Goal: Task Accomplishment & Management: Manage account settings

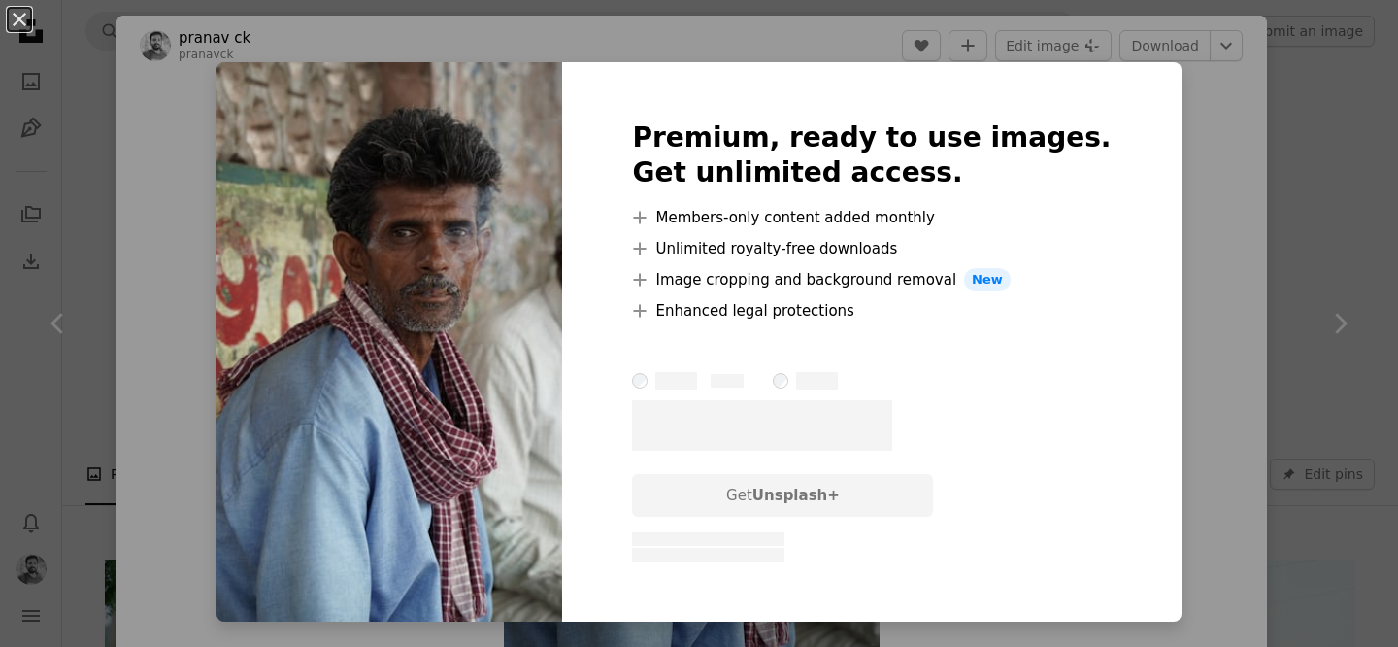
scroll to position [3619, 0]
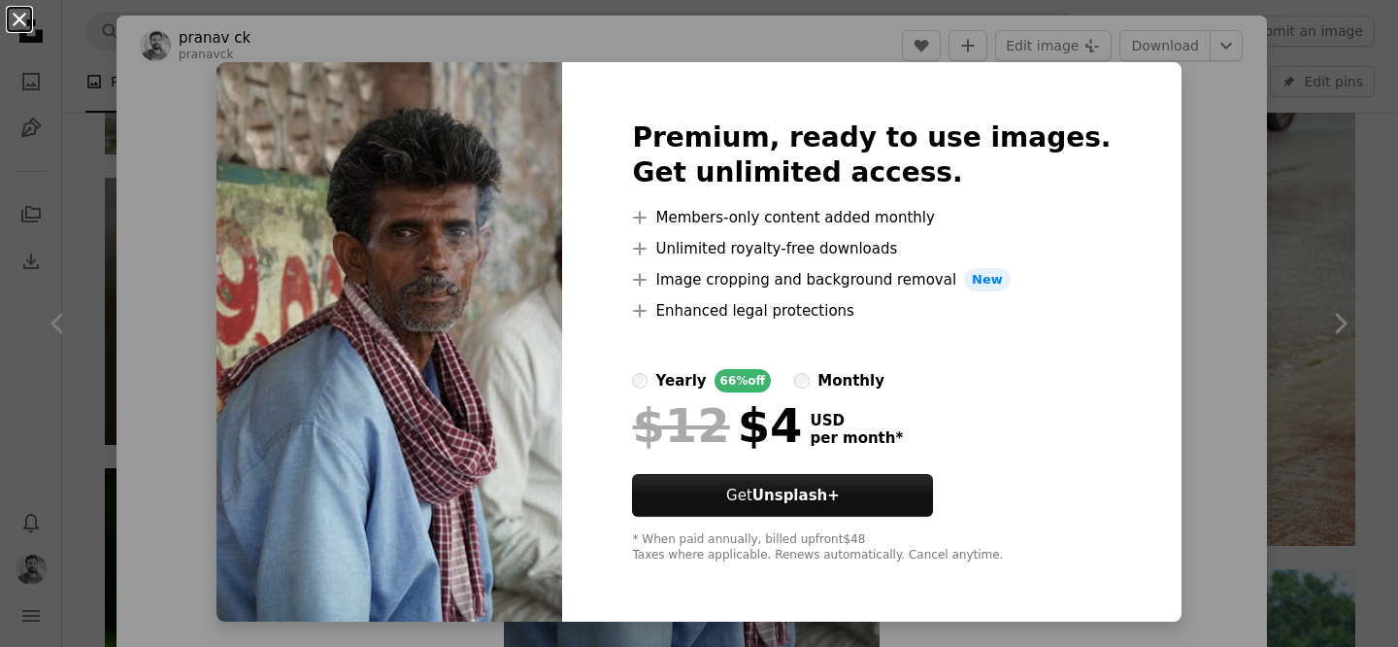
click at [23, 27] on button "An X shape" at bounding box center [19, 19] width 23 height 23
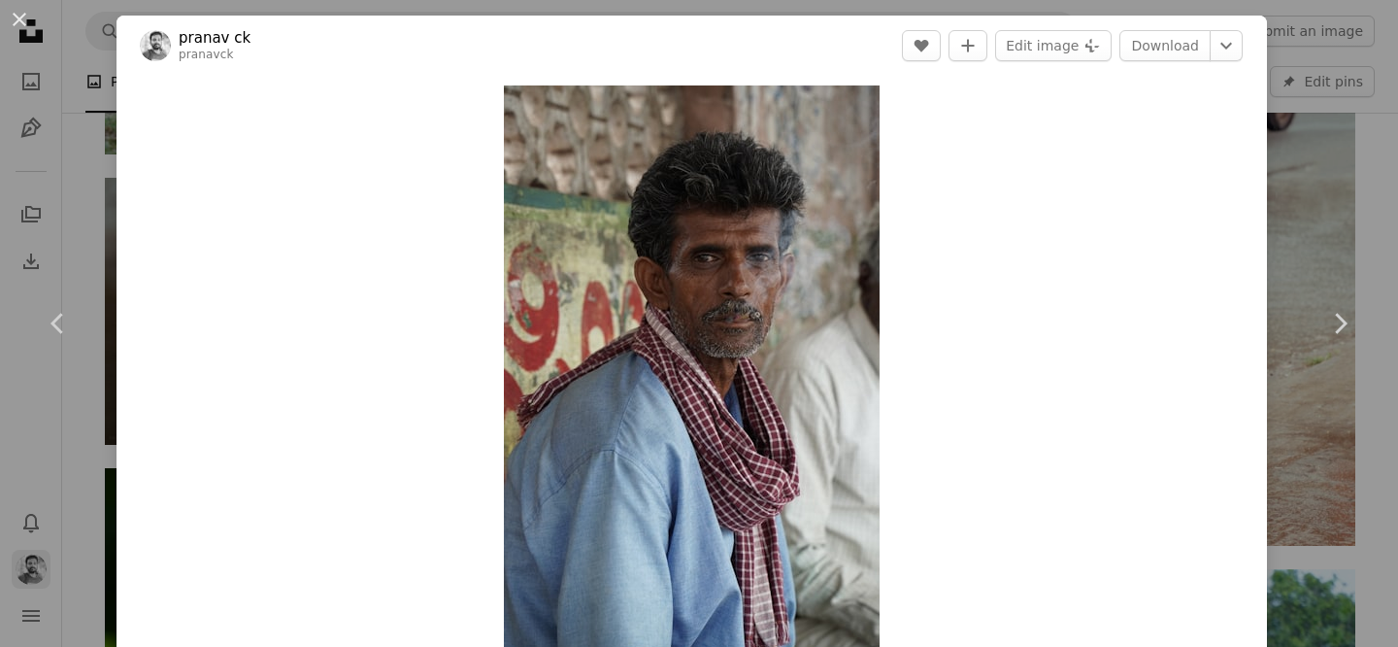
click at [33, 568] on div "An X shape Chevron left Chevron right pranav ck pranavck Edit A heart A plus si…" at bounding box center [699, 323] width 1398 height 647
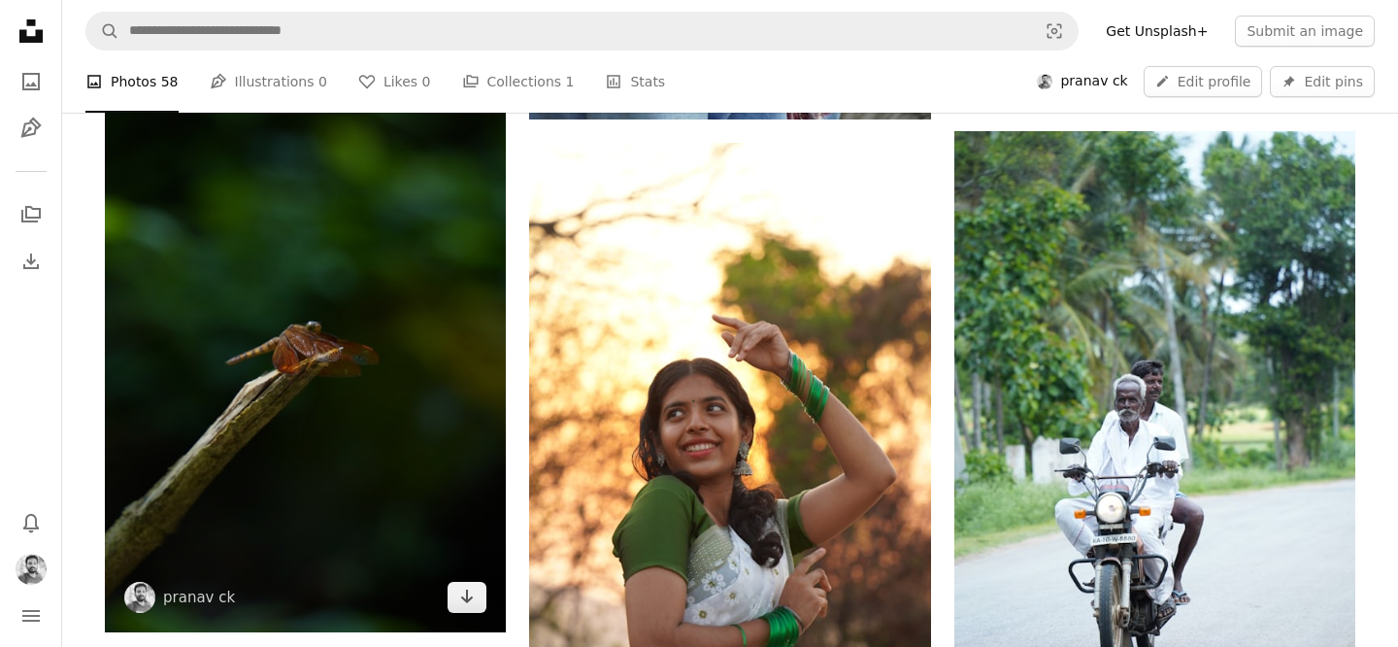
scroll to position [4189, 0]
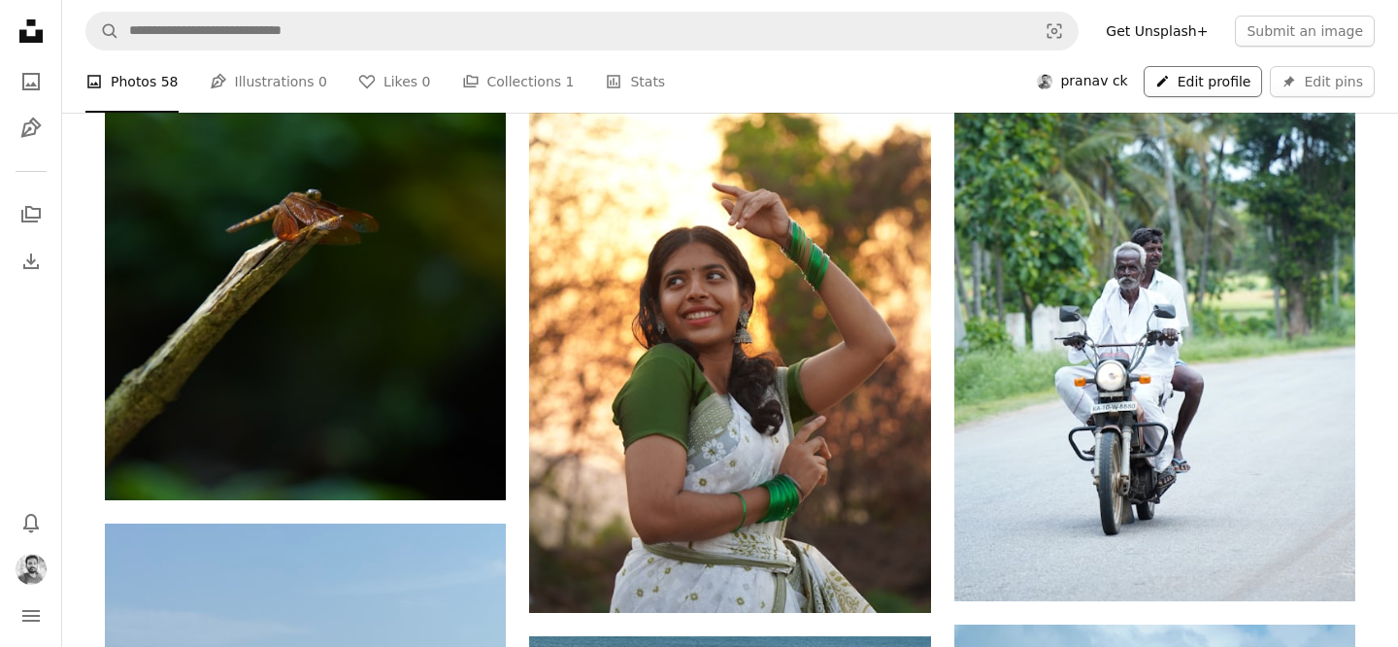
click at [1215, 85] on link "A pencil Edit profile" at bounding box center [1203, 81] width 119 height 31
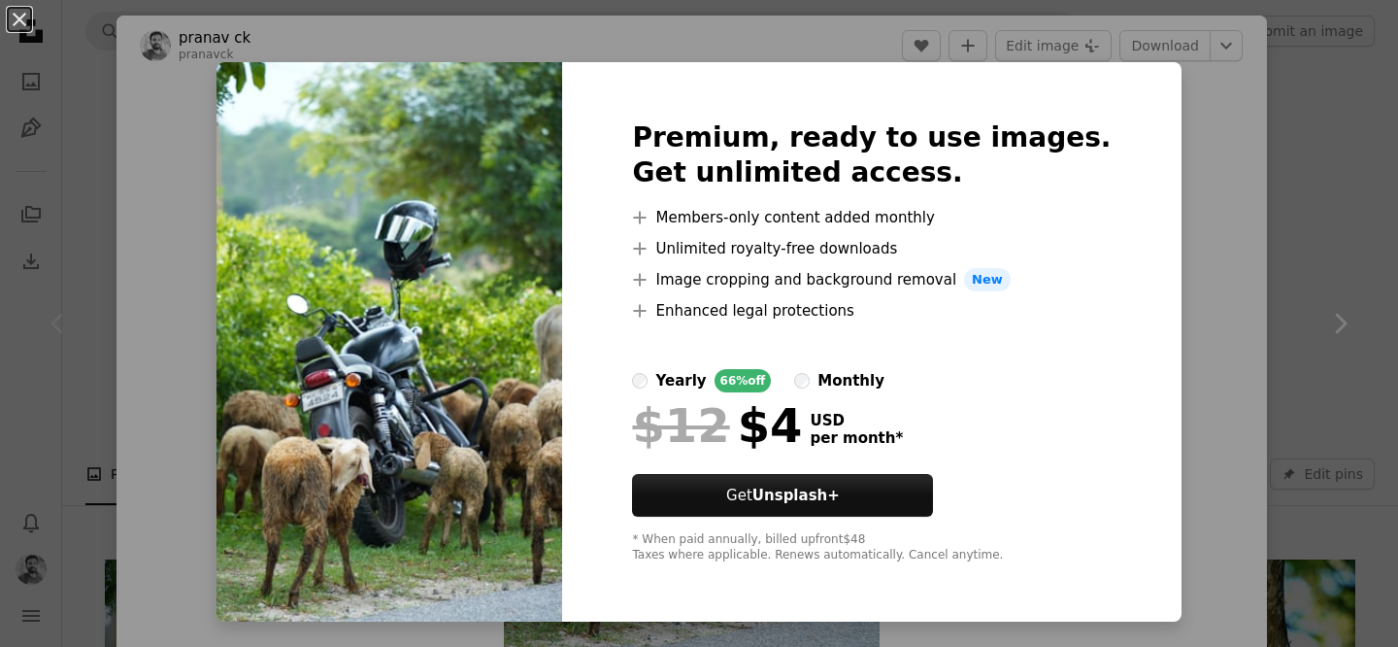
scroll to position [427, 0]
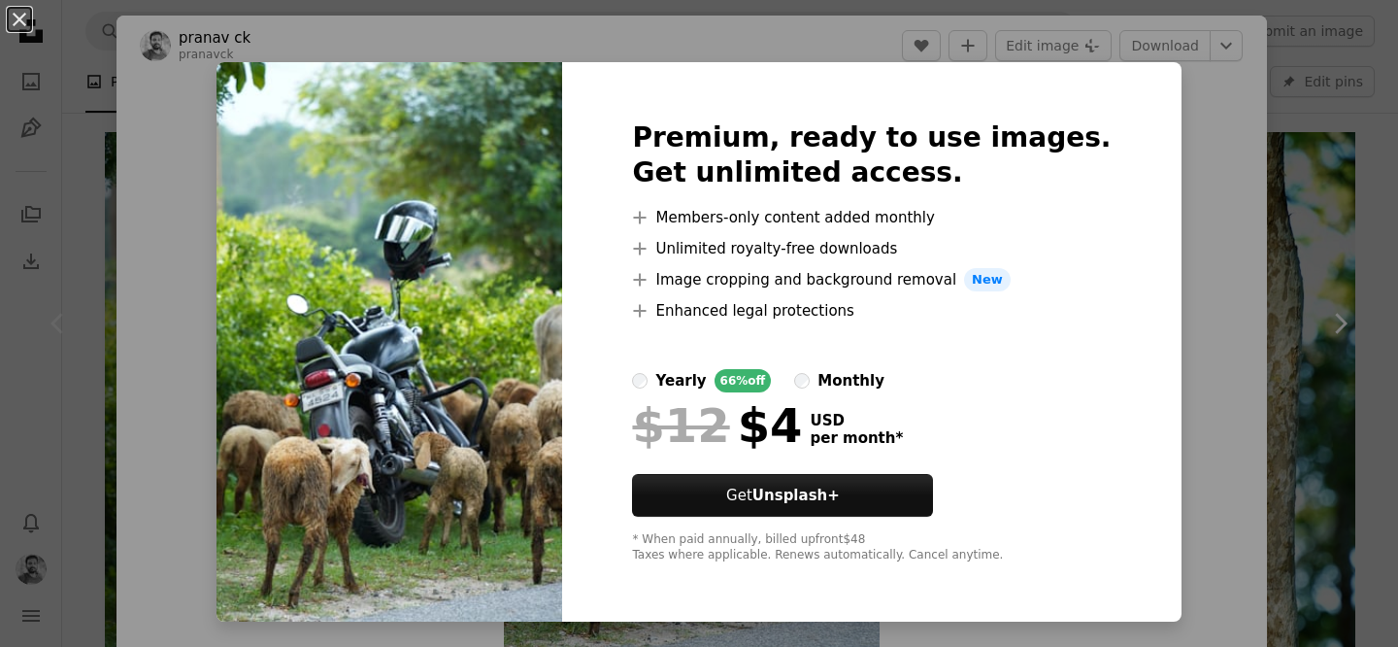
click at [1169, 98] on div "An X shape Premium, ready to use images. Get unlimited access. A plus sign Memb…" at bounding box center [699, 323] width 1398 height 647
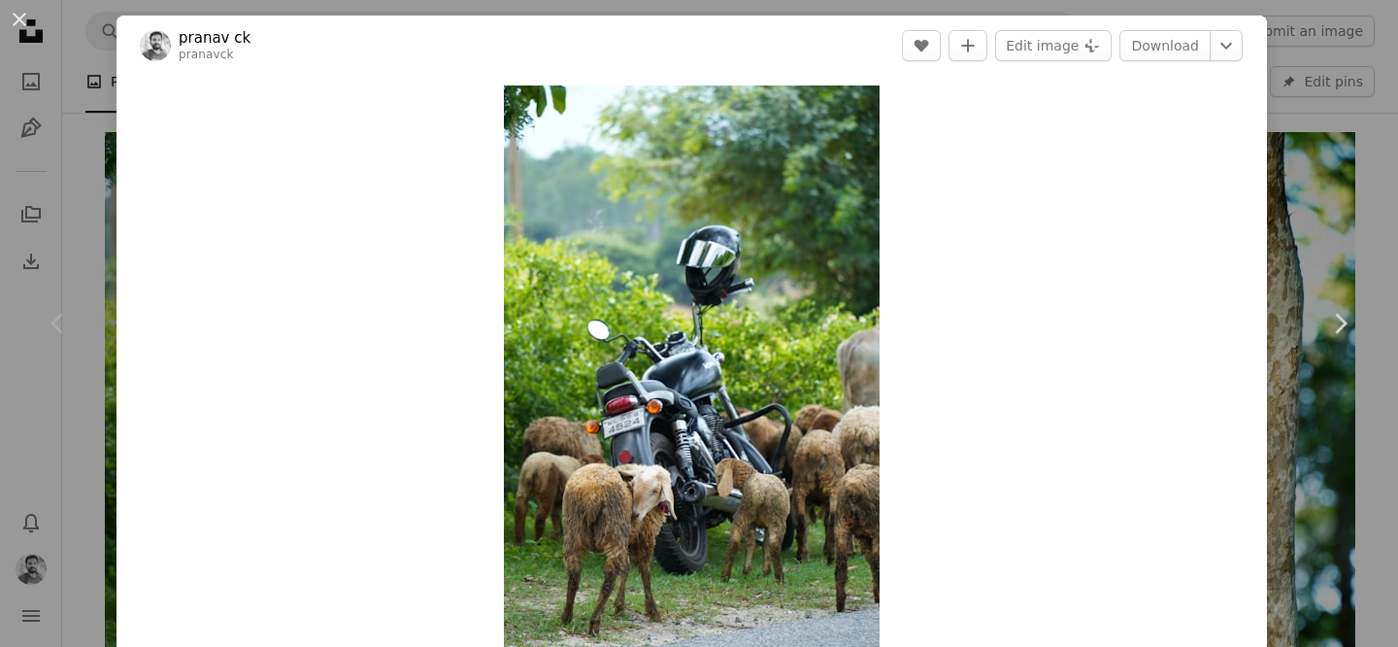
scroll to position [7, 0]
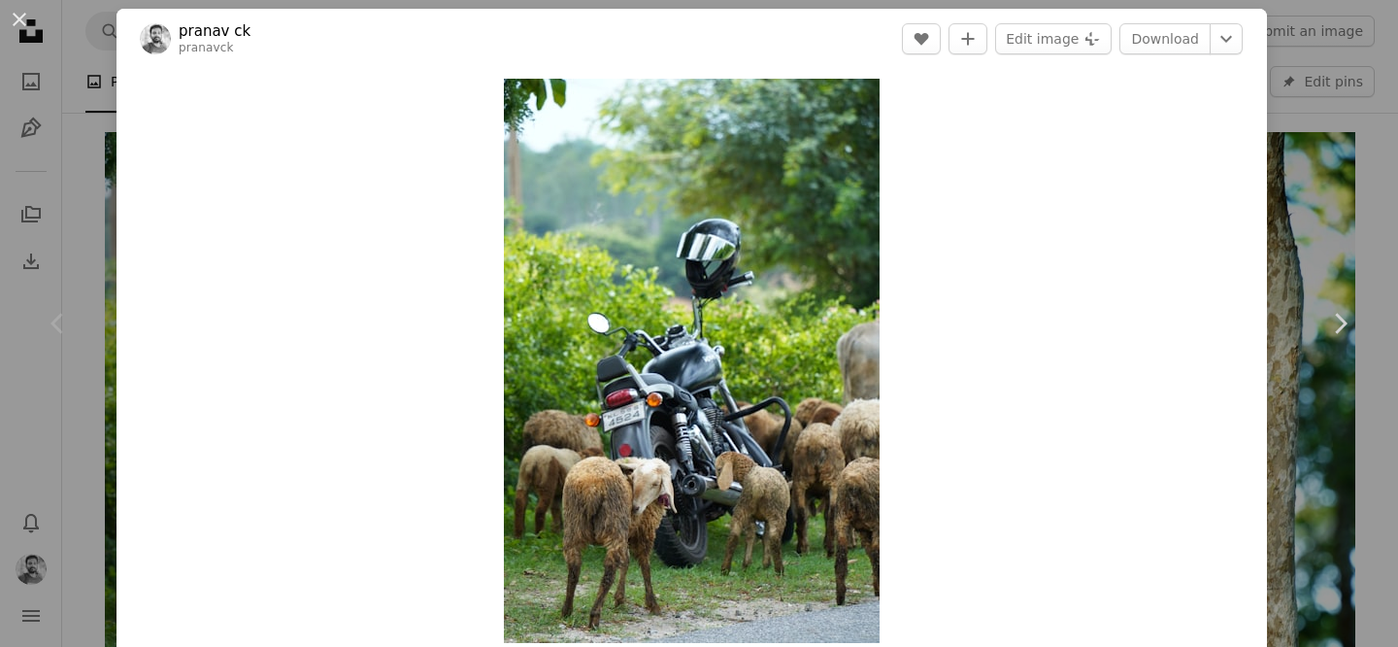
click at [1336, 182] on div "An X shape Chevron left Chevron right pranav ck pranavck Edit A heart A plus si…" at bounding box center [699, 323] width 1398 height 647
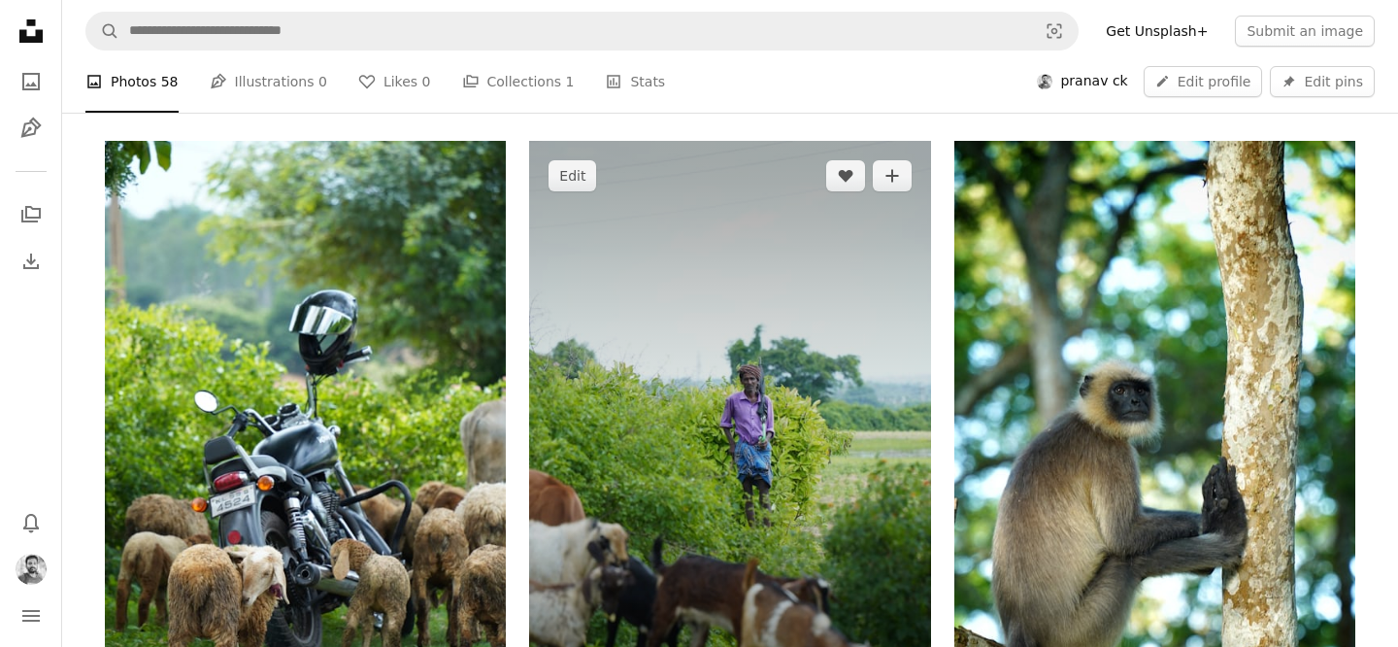
scroll to position [407, 0]
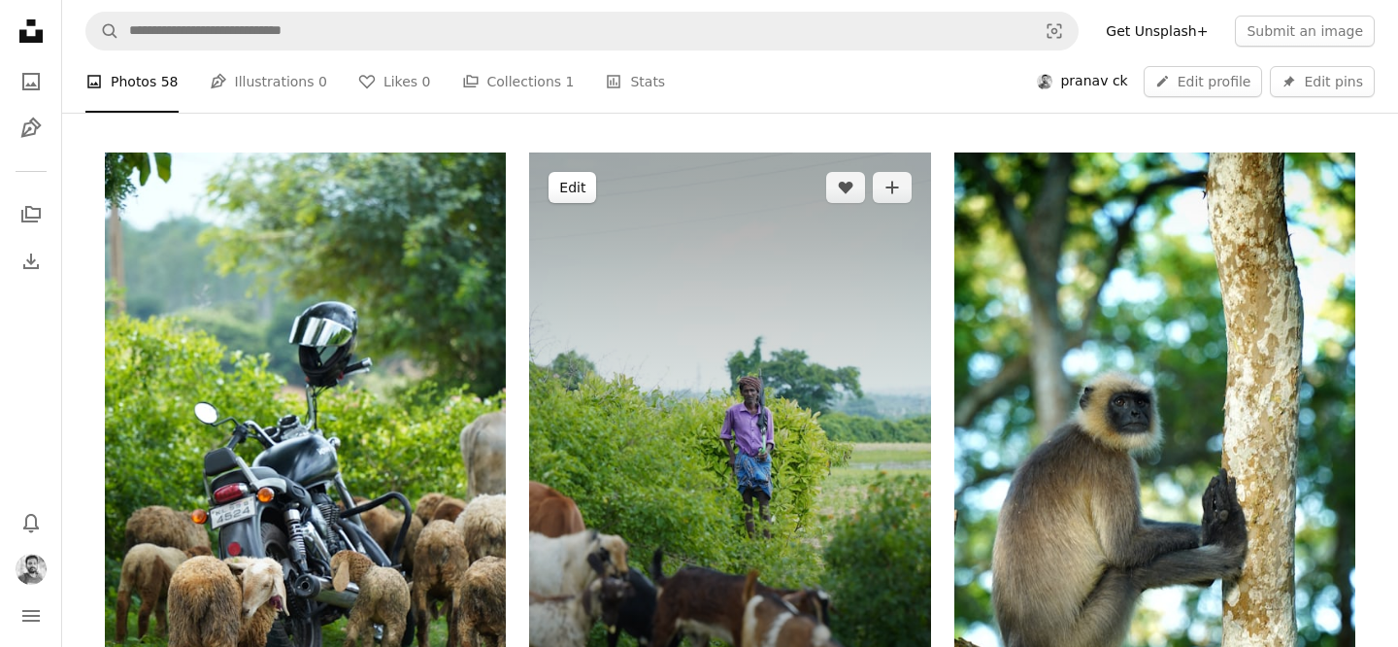
click at [579, 195] on button "Edit" at bounding box center [572, 187] width 48 height 31
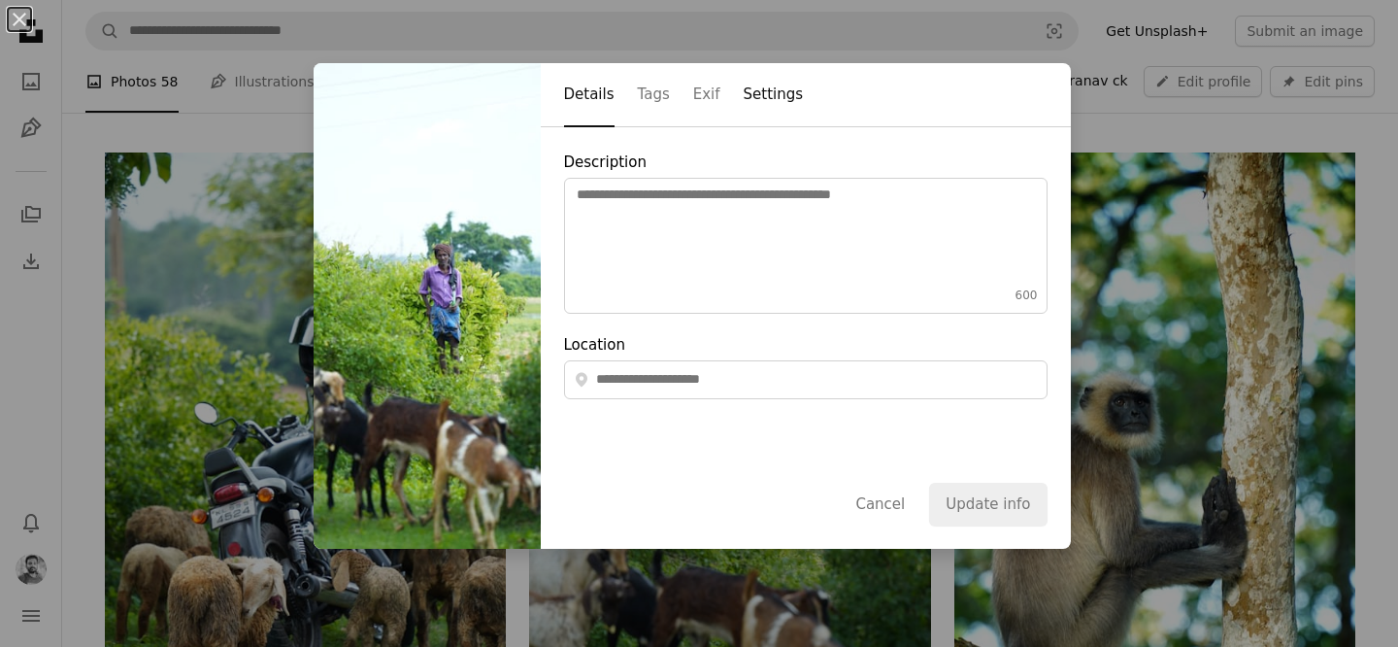
click at [771, 90] on button "Settings" at bounding box center [774, 95] width 60 height 63
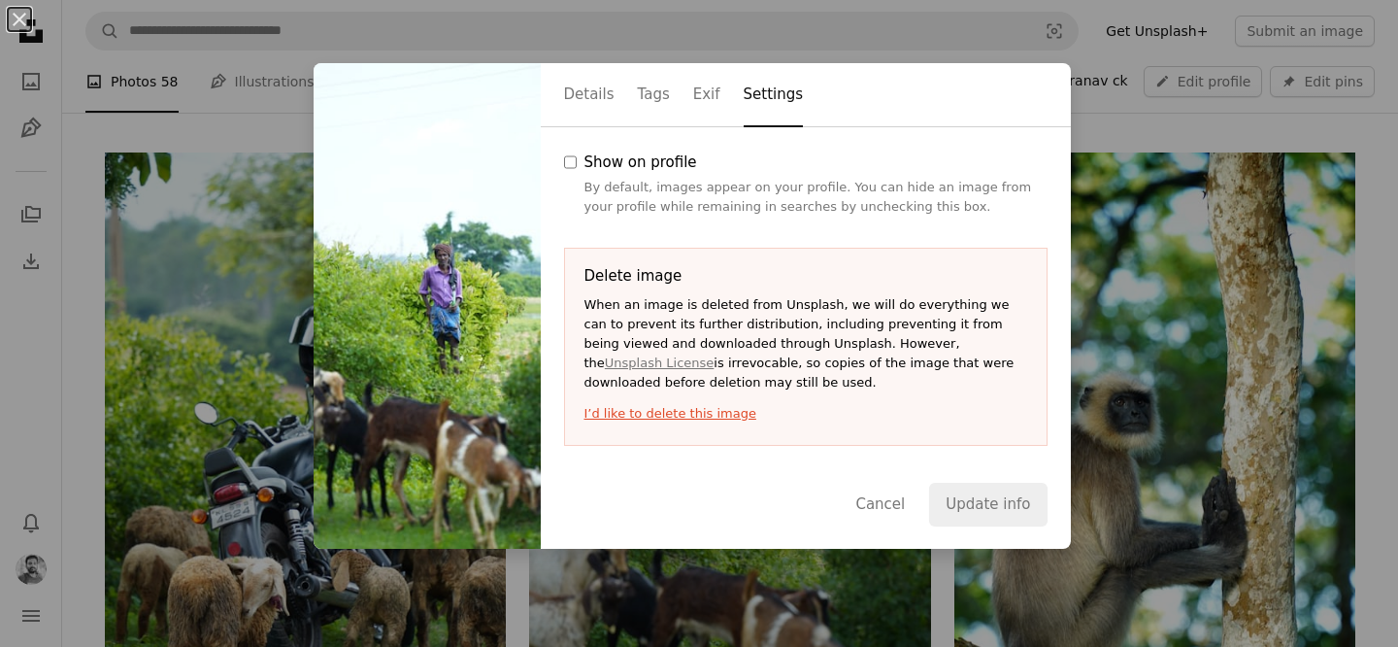
click at [641, 414] on button "I’d like to delete this image" at bounding box center [805, 413] width 443 height 19
